Goal: Task Accomplishment & Management: Manage account settings

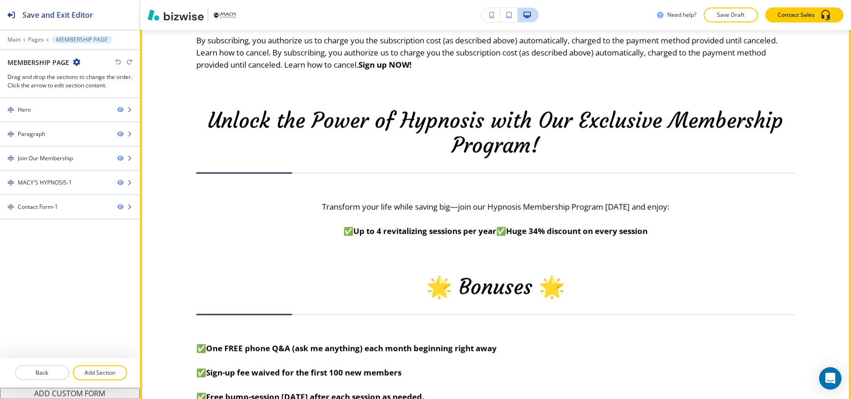
scroll to position [561, 0]
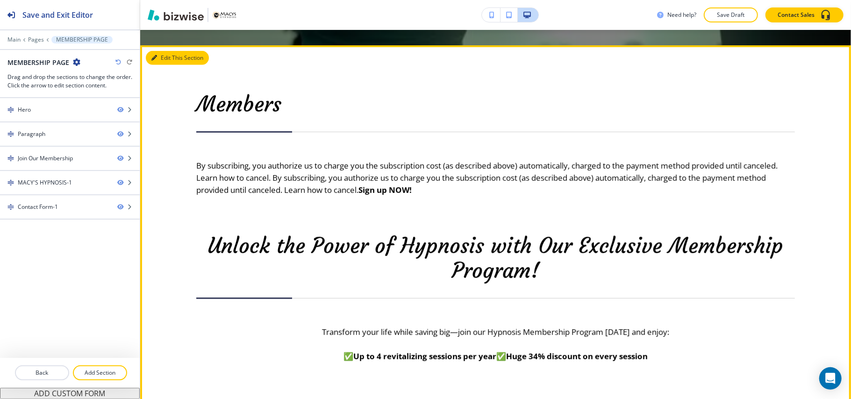
click at [162, 58] on button "Edit This Section" at bounding box center [177, 58] width 63 height 14
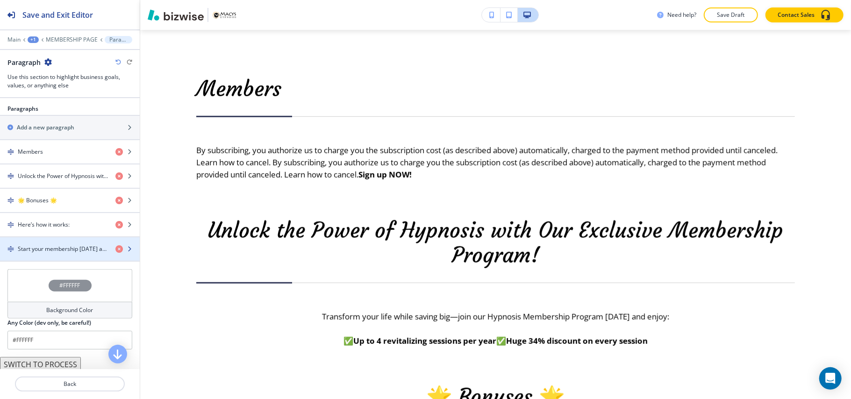
click at [38, 253] on h4 "Start your membership [DATE] and make a lasting investment in your well-being! …" at bounding box center [63, 249] width 90 height 8
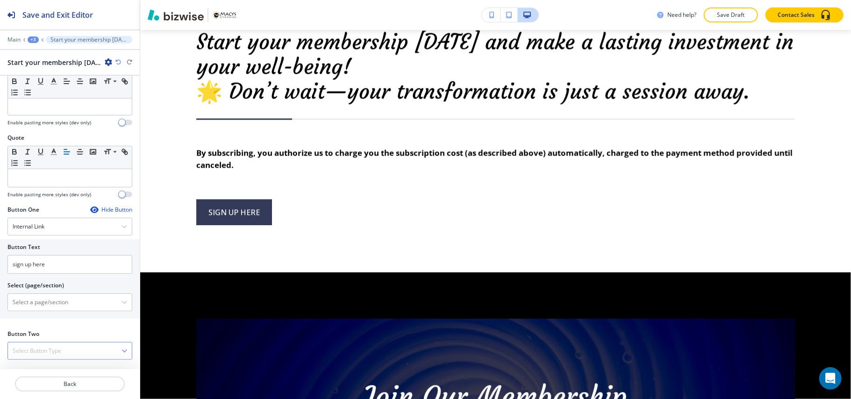
scroll to position [377, 0]
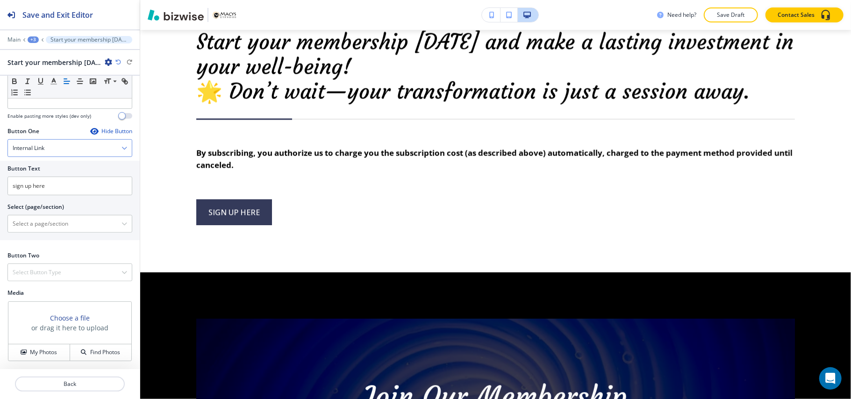
click at [71, 143] on div "Internal Link" at bounding box center [70, 148] width 124 height 17
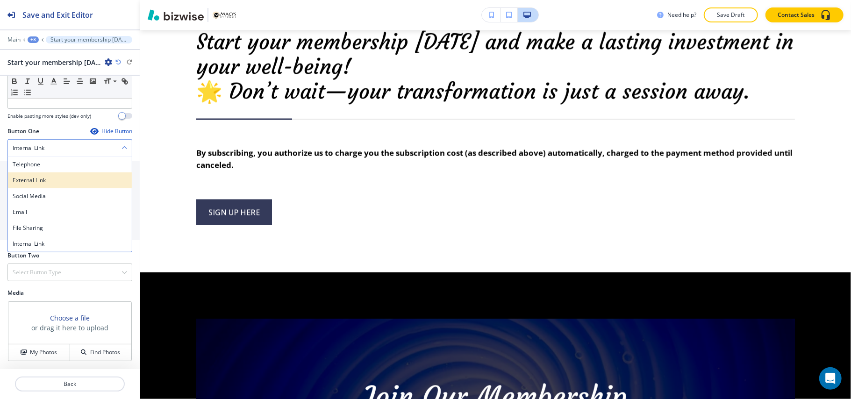
click at [52, 180] on h4 "External Link" at bounding box center [70, 180] width 115 height 8
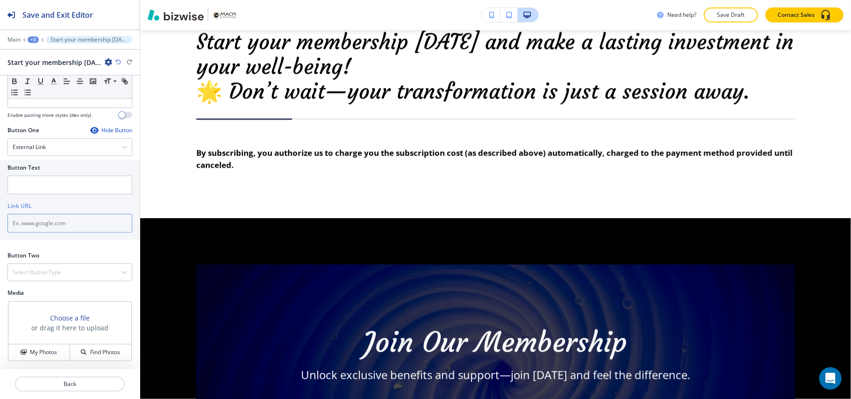
click at [42, 219] on input "text" at bounding box center [69, 223] width 125 height 19
paste input "[URL][DOMAIN_NAME][VEHICLE_IDENTIFICATION_NUMBER]"
type input "[URL][DOMAIN_NAME][VEHICLE_IDENTIFICATION_NUMBER]"
click at [43, 183] on input "text" at bounding box center [69, 185] width 125 height 19
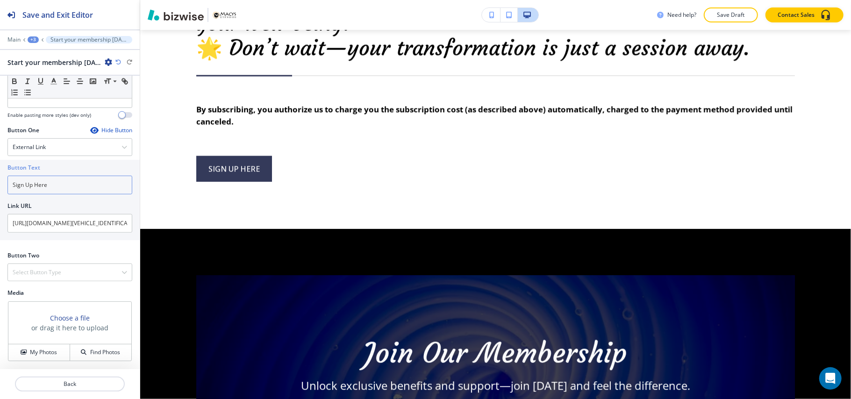
scroll to position [1274, 0]
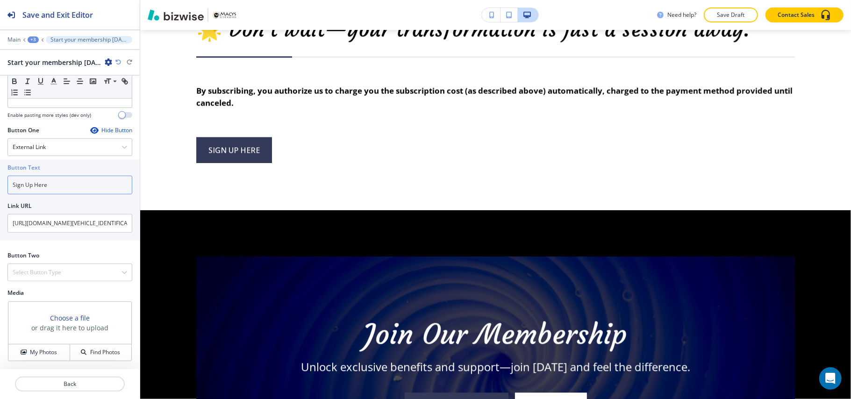
type input "Sign Up Here"
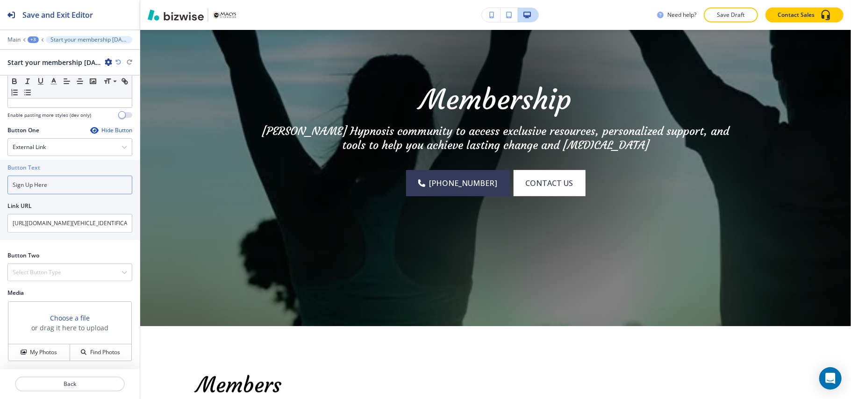
scroll to position [0, 0]
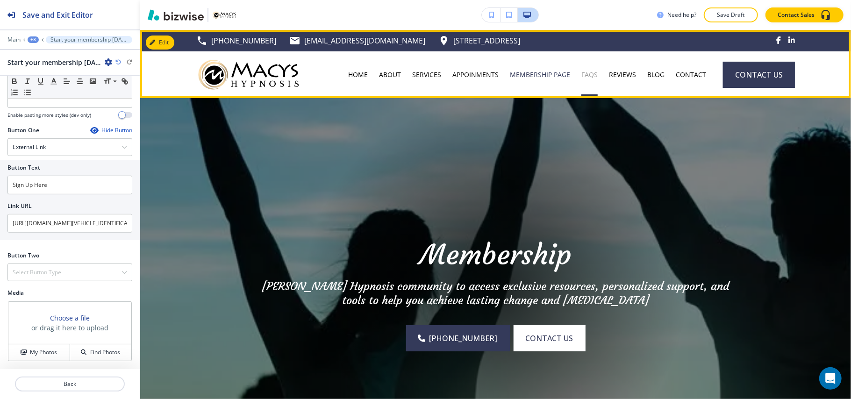
click at [584, 70] on p "FAQS" at bounding box center [590, 74] width 16 height 9
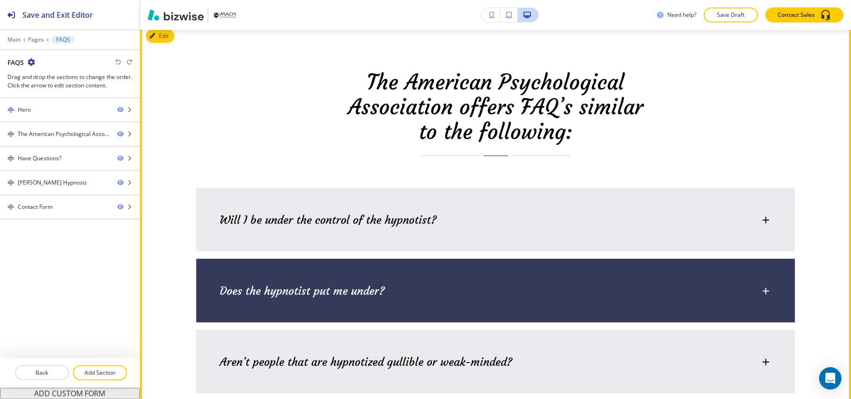
scroll to position [436, 0]
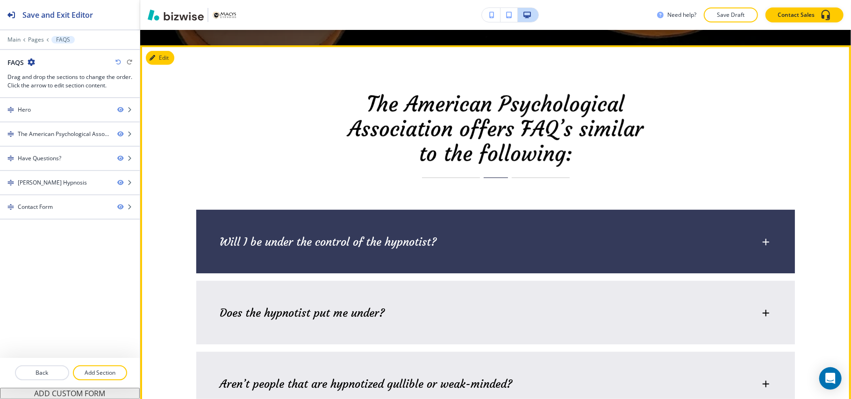
click at [307, 239] on p "Will I be under the control of the hypnotist?" at bounding box center [328, 242] width 217 height 14
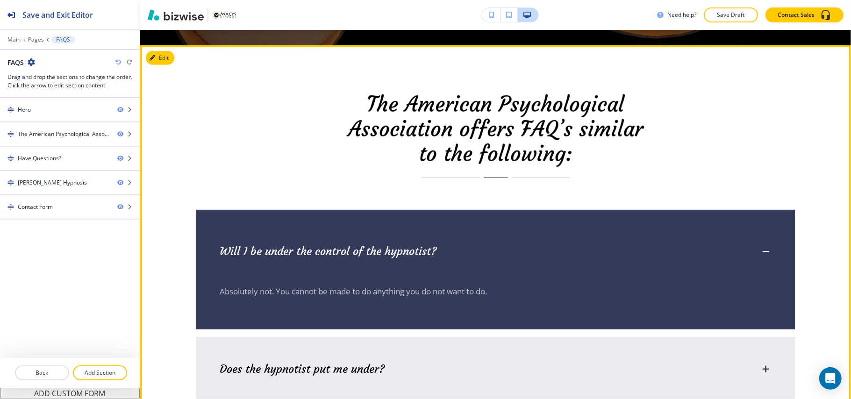
click at [307, 239] on div "Will I be under the control of the hypnotist?" at bounding box center [495, 247] width 599 height 74
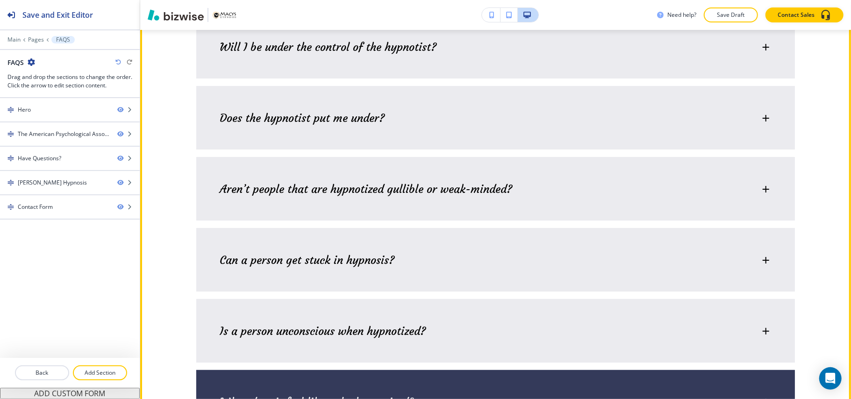
scroll to position [748, 0]
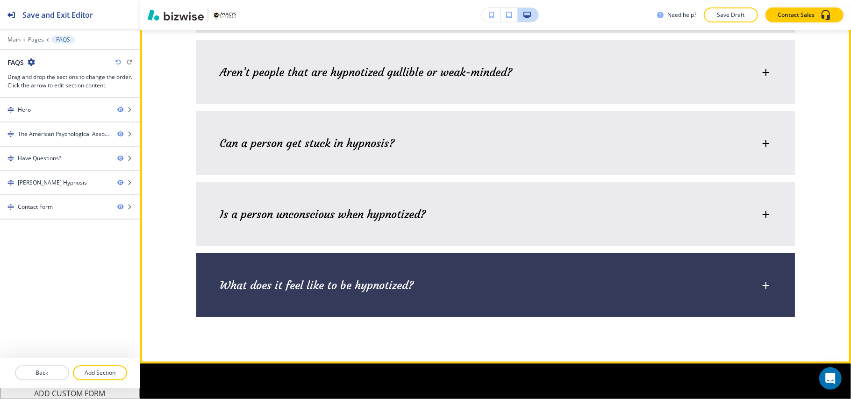
click at [346, 297] on div "What does it feel like to be hypnotized?" at bounding box center [495, 280] width 599 height 55
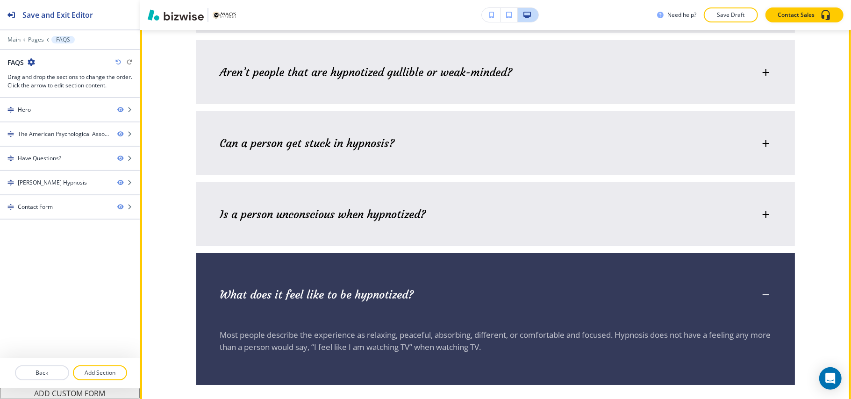
click at [345, 298] on p "What does it feel like to be hypnotized?" at bounding box center [317, 295] width 194 height 14
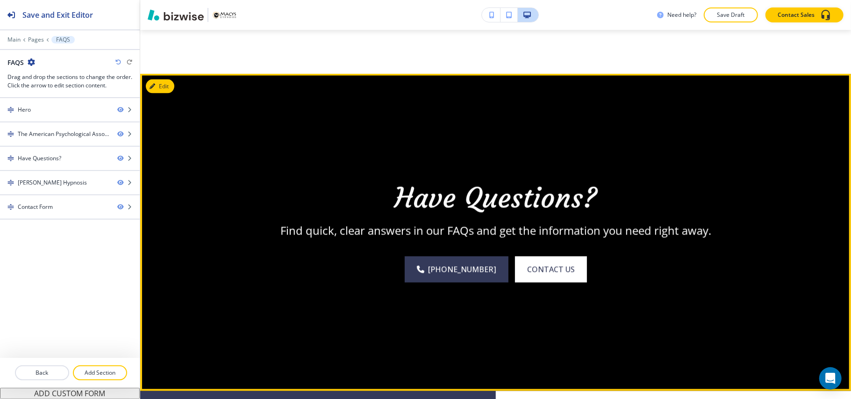
scroll to position [1059, 0]
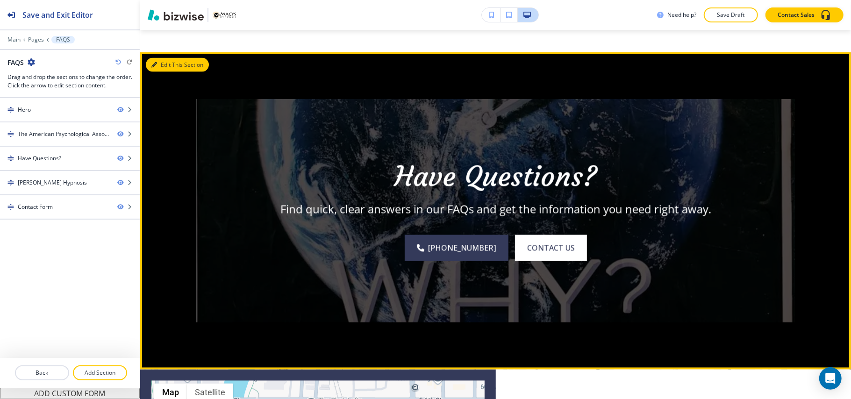
click at [172, 67] on button "Edit This Section" at bounding box center [177, 65] width 63 height 14
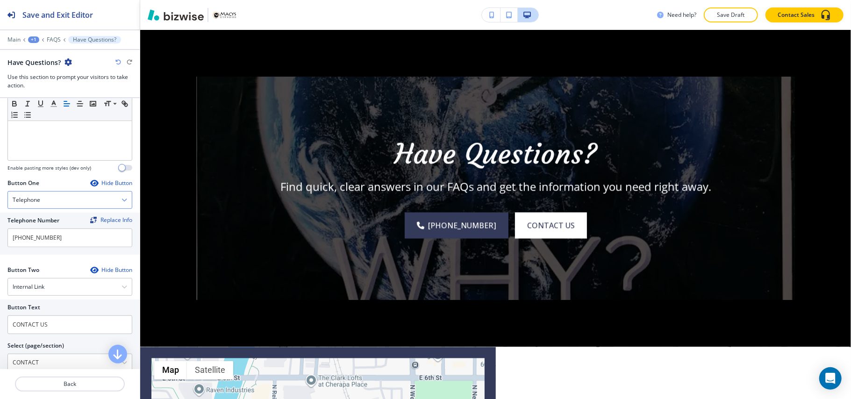
scroll to position [374, 0]
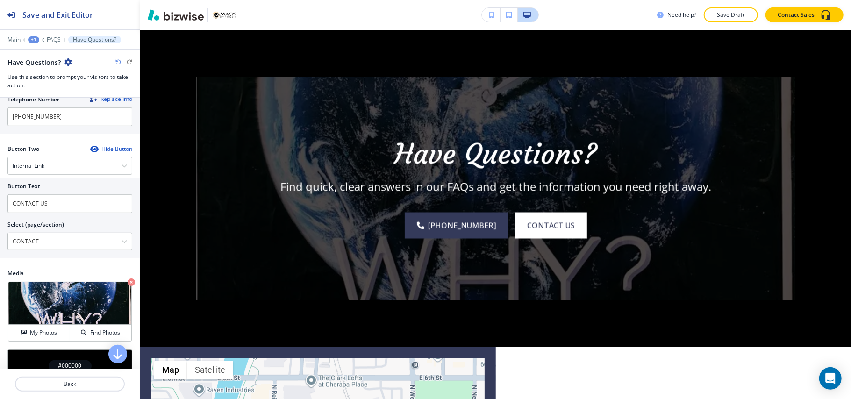
click at [116, 285] on div "Crop My Photos Find Photos" at bounding box center [69, 311] width 125 height 61
click at [128, 285] on icon "button" at bounding box center [131, 282] width 7 height 7
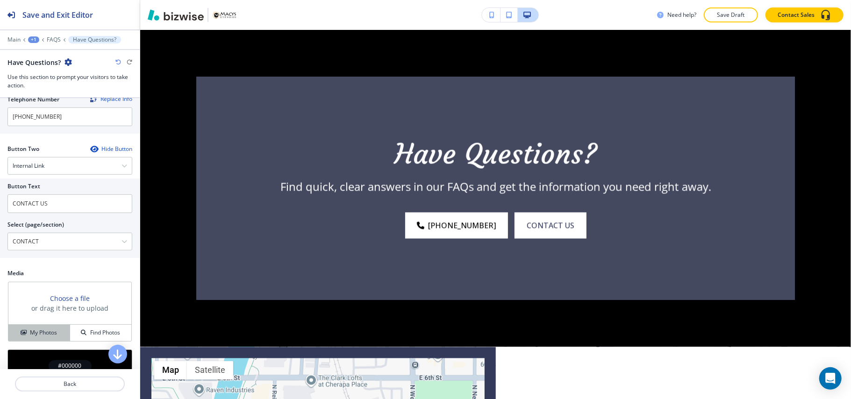
click at [39, 337] on h4 "My Photos" at bounding box center [43, 333] width 27 height 8
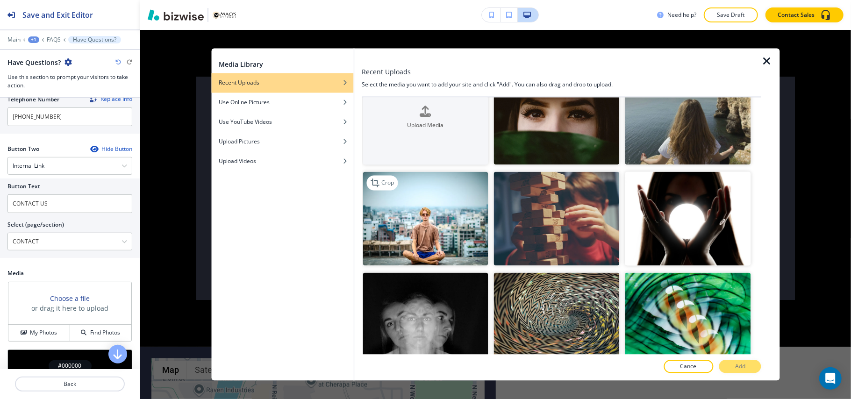
scroll to position [62, 0]
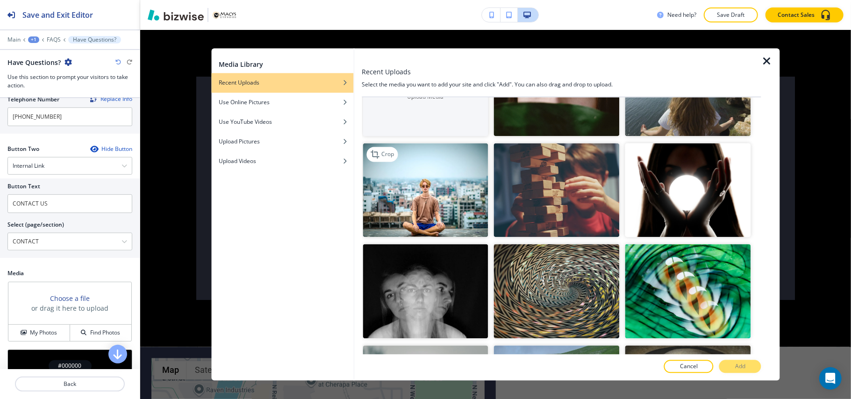
click at [442, 198] on img "button" at bounding box center [426, 190] width 126 height 94
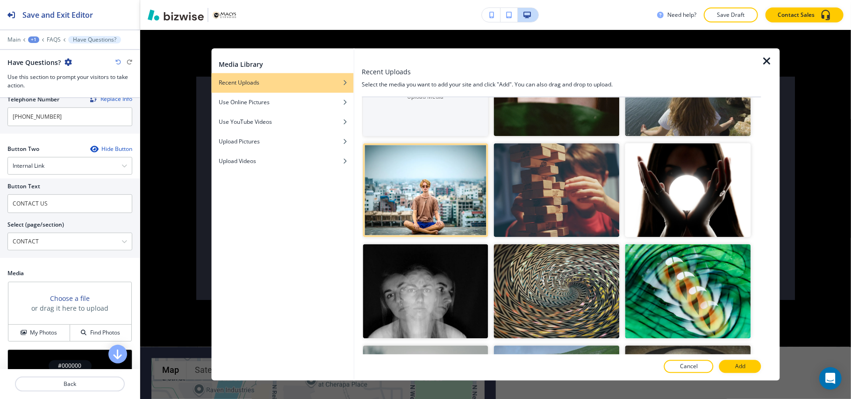
click at [755, 368] on button "Add" at bounding box center [741, 366] width 42 height 13
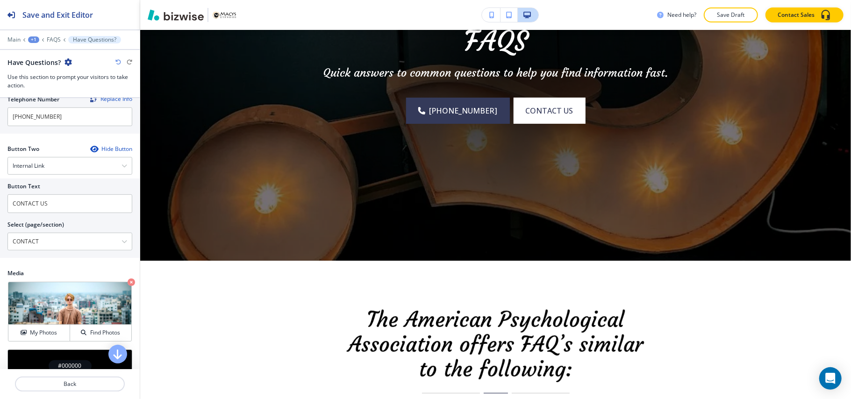
scroll to position [0, 0]
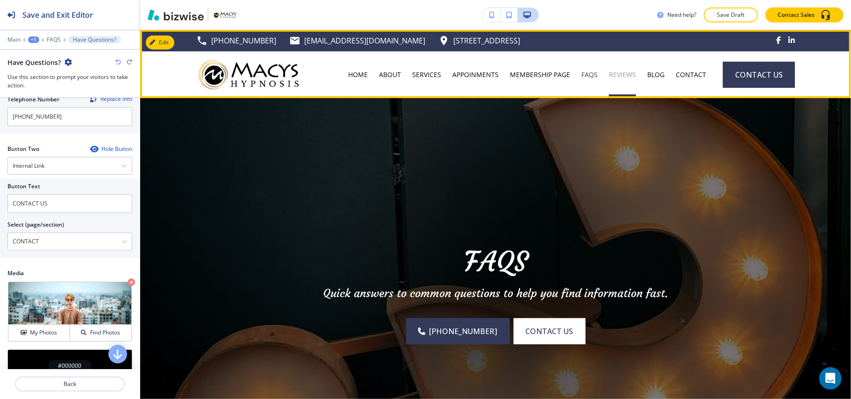
click at [620, 73] on p "REVIEWS" at bounding box center [622, 74] width 27 height 9
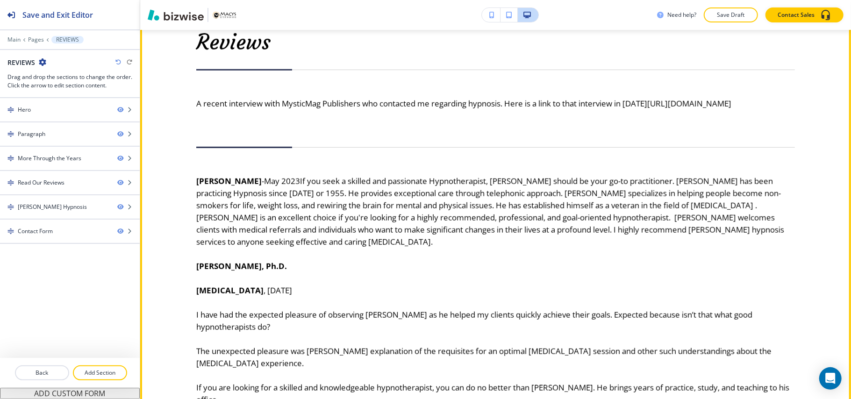
scroll to position [311, 0]
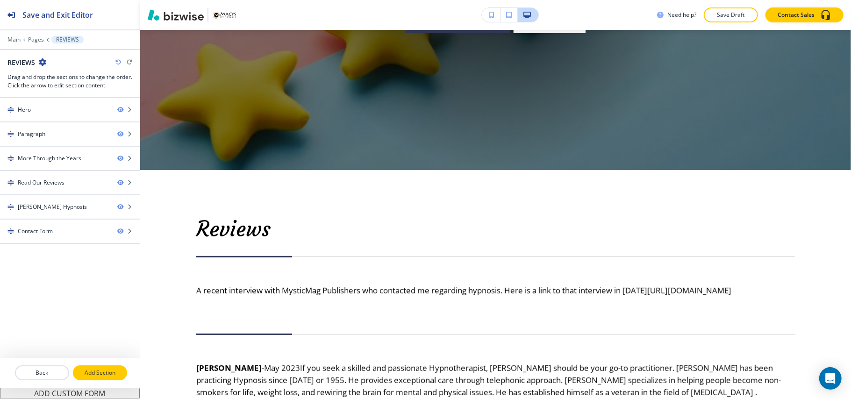
click at [98, 374] on p "Add Section" at bounding box center [100, 373] width 52 height 8
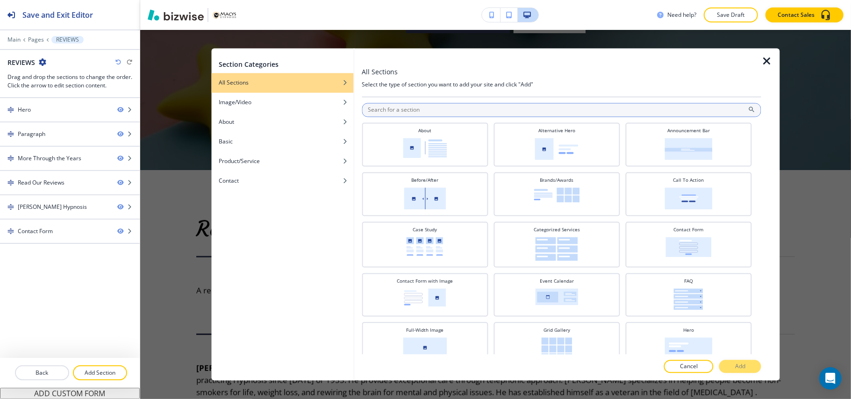
click at [419, 108] on input "text" at bounding box center [562, 110] width 400 height 14
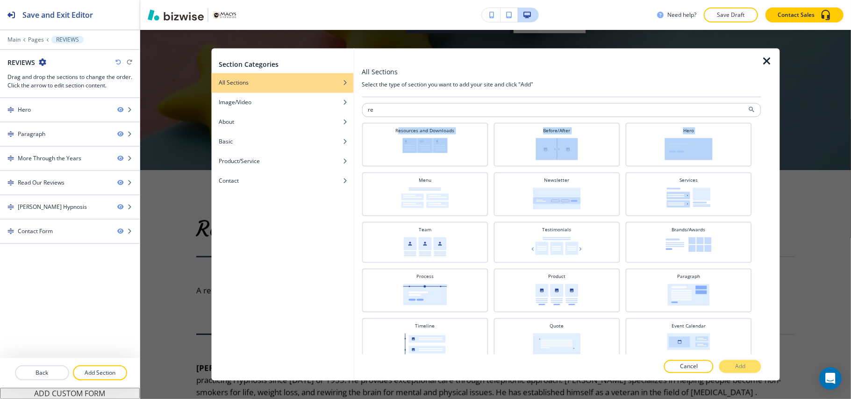
drag, startPoint x: 399, startPoint y: 132, endPoint x: 425, endPoint y: 171, distance: 46.8
click at [425, 171] on div "re Resources and Downloads Before/After Hero Menu Newsletter Services Team Test…" at bounding box center [562, 331] width 400 height 467
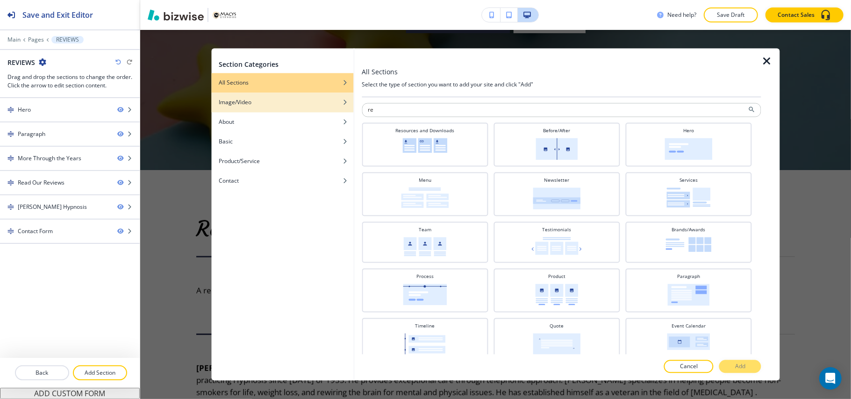
drag, startPoint x: 400, startPoint y: 110, endPoint x: 302, endPoint y: 108, distance: 98.2
click at [302, 108] on div "Section Categories All Sections Image/Video About Basic Product/Service Contact…" at bounding box center [495, 215] width 569 height 332
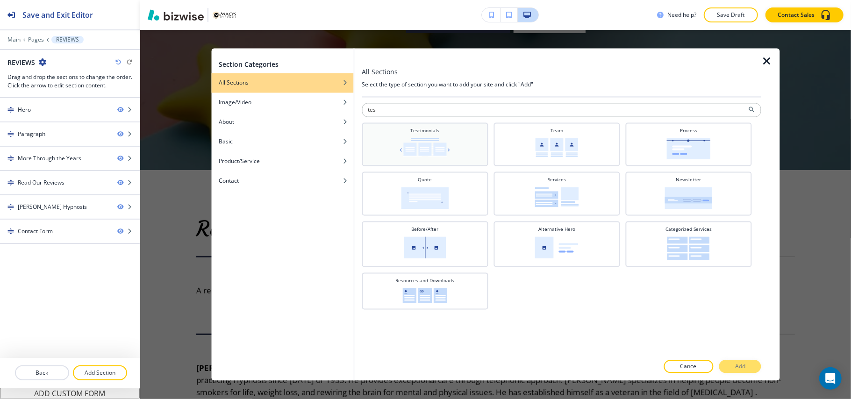
type input "tes"
click at [464, 139] on div "Testimonials" at bounding box center [425, 144] width 117 height 32
click at [745, 368] on p "Add" at bounding box center [740, 367] width 10 height 8
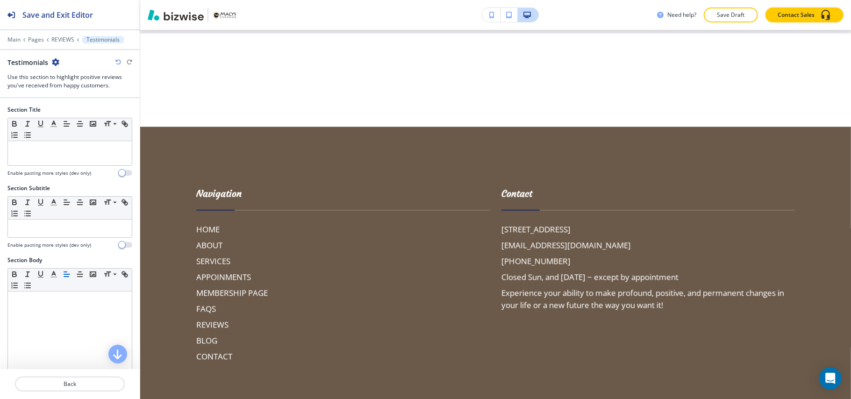
click at [50, 34] on div at bounding box center [70, 33] width 140 height 6
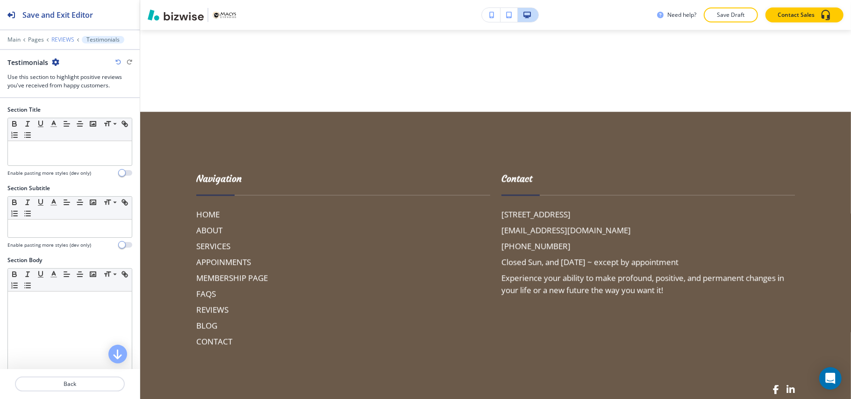
click at [59, 39] on p "REVIEWS" at bounding box center [62, 39] width 23 height 7
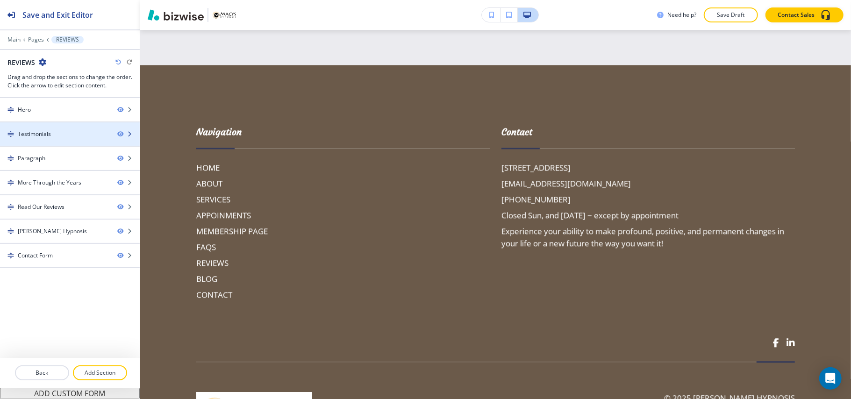
scroll to position [452, 0]
